Goal: Register for event/course

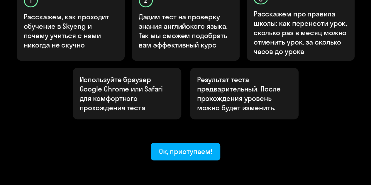
scroll to position [235, 0]
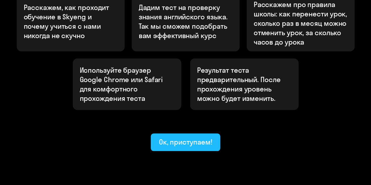
click at [199, 137] on div "Ок, приступаем!" at bounding box center [185, 141] width 53 height 9
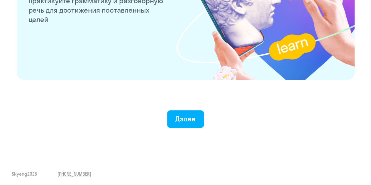
scroll to position [1175, 0]
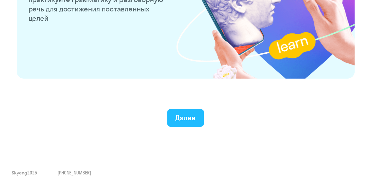
click at [195, 119] on div "Далее" at bounding box center [185, 117] width 20 height 9
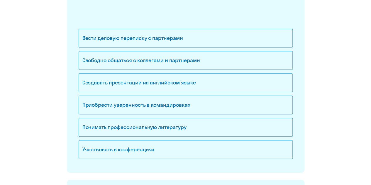
scroll to position [117, 0]
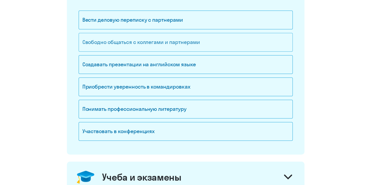
click at [187, 40] on div "Свободно общаться с коллегами и партнерами" at bounding box center [186, 42] width 214 height 19
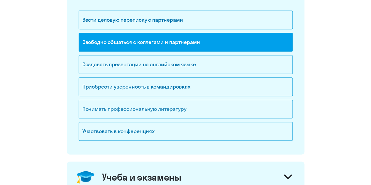
click at [155, 107] on div "Понимать профессиональную литературу" at bounding box center [186, 109] width 214 height 19
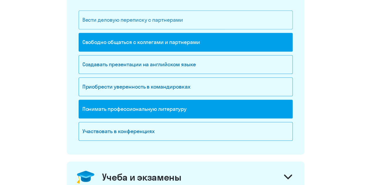
click at [171, 19] on div "Вести деловую переписку с партнерами" at bounding box center [186, 20] width 214 height 19
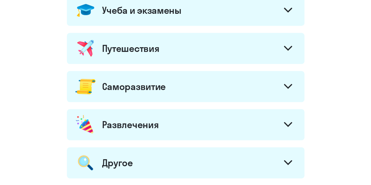
scroll to position [373, 0]
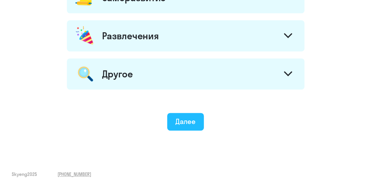
click at [190, 117] on div "Далее" at bounding box center [185, 121] width 20 height 9
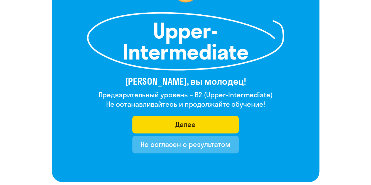
scroll to position [88, 0]
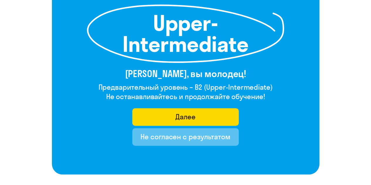
click at [203, 136] on div "Не согласен с результатом" at bounding box center [186, 136] width 90 height 9
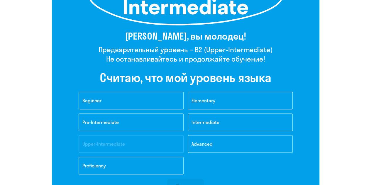
scroll to position [147, 0]
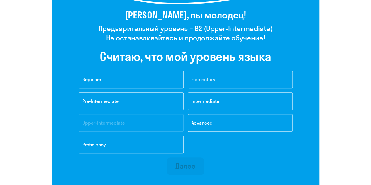
drag, startPoint x: 205, startPoint y: 75, endPoint x: 202, endPoint y: 79, distance: 5.0
click at [202, 79] on button "Elementary" at bounding box center [240, 80] width 105 height 18
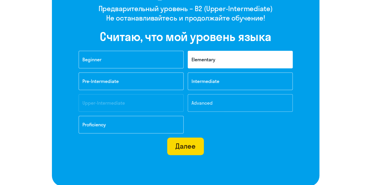
scroll to position [176, 0]
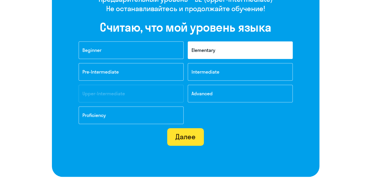
click at [186, 136] on div "Далее" at bounding box center [185, 136] width 20 height 9
